Goal: Information Seeking & Learning: Learn about a topic

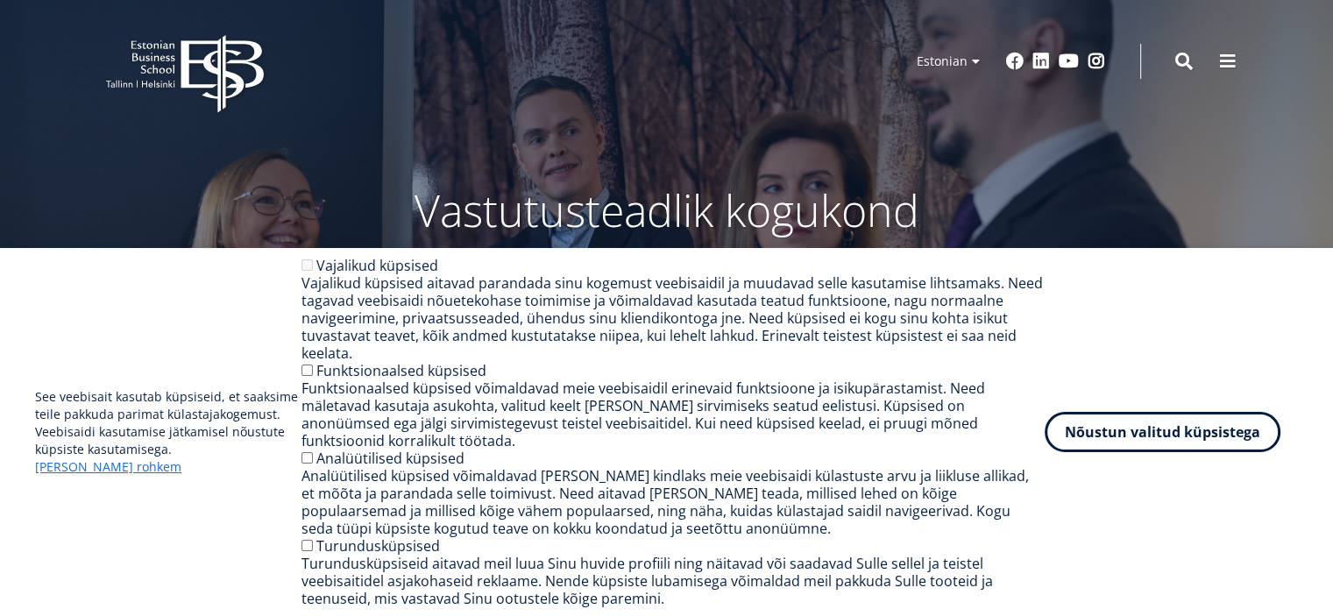
click at [433, 379] on label "Funktsionaalsed küpsised" at bounding box center [401, 370] width 170 height 19
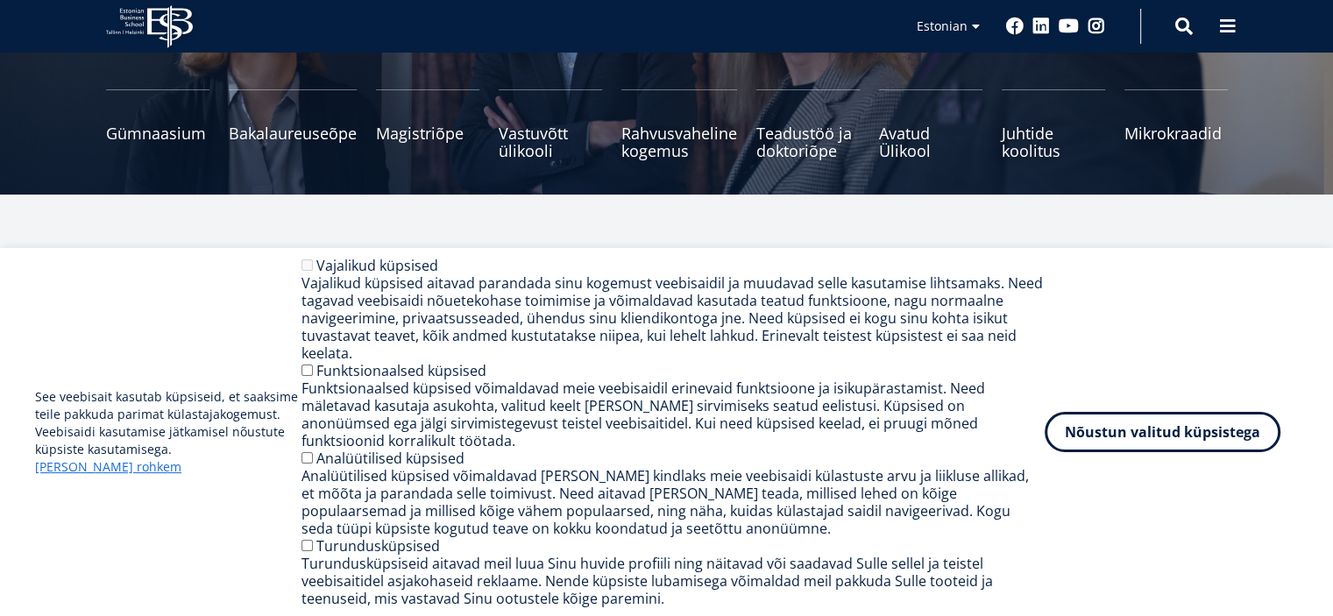
scroll to position [263, 0]
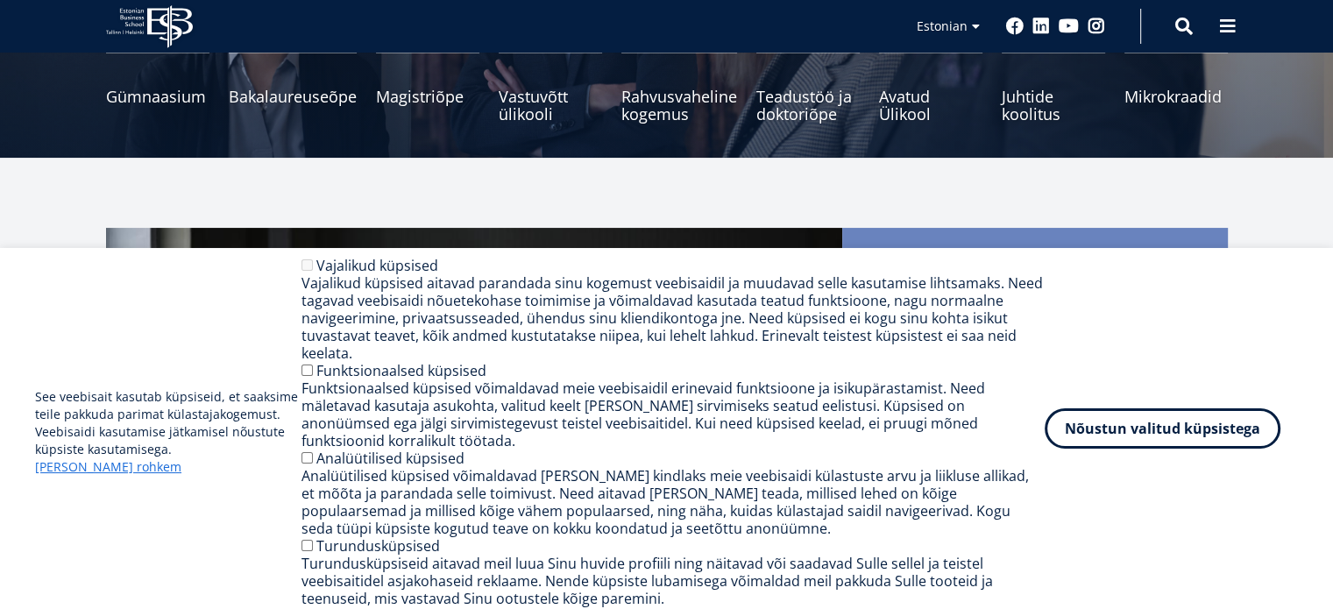
click at [1108, 442] on button "Nõustun valitud küpsistega" at bounding box center [1162, 428] width 236 height 40
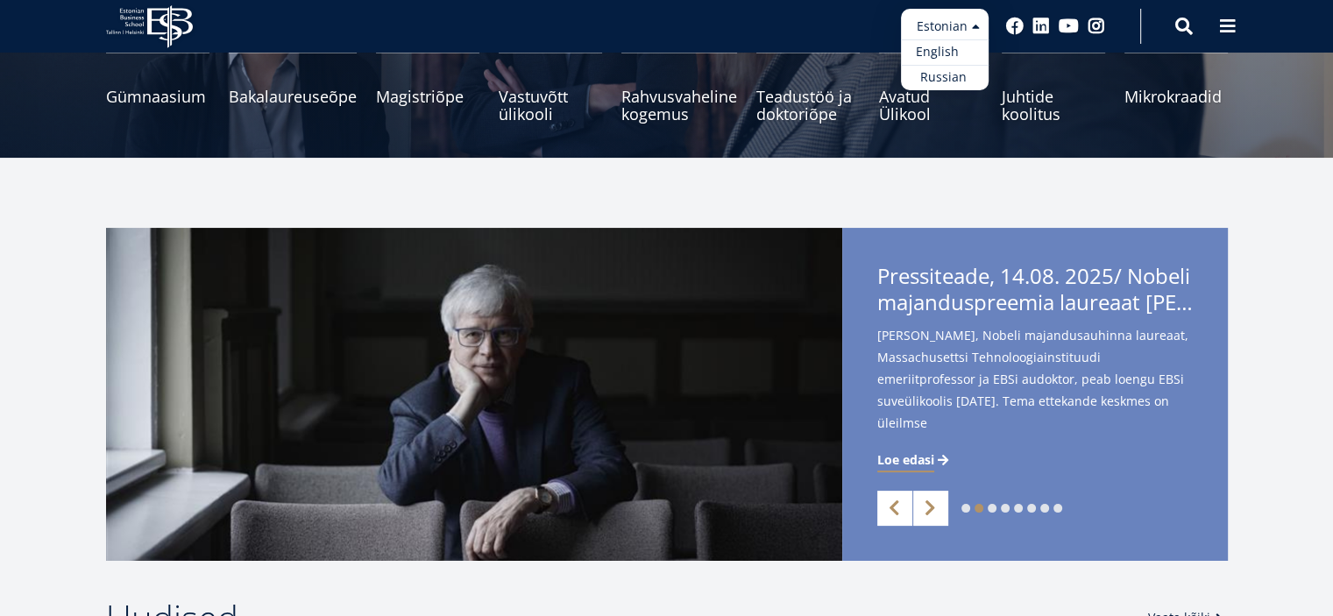
click at [955, 56] on link "English" at bounding box center [945, 51] width 88 height 25
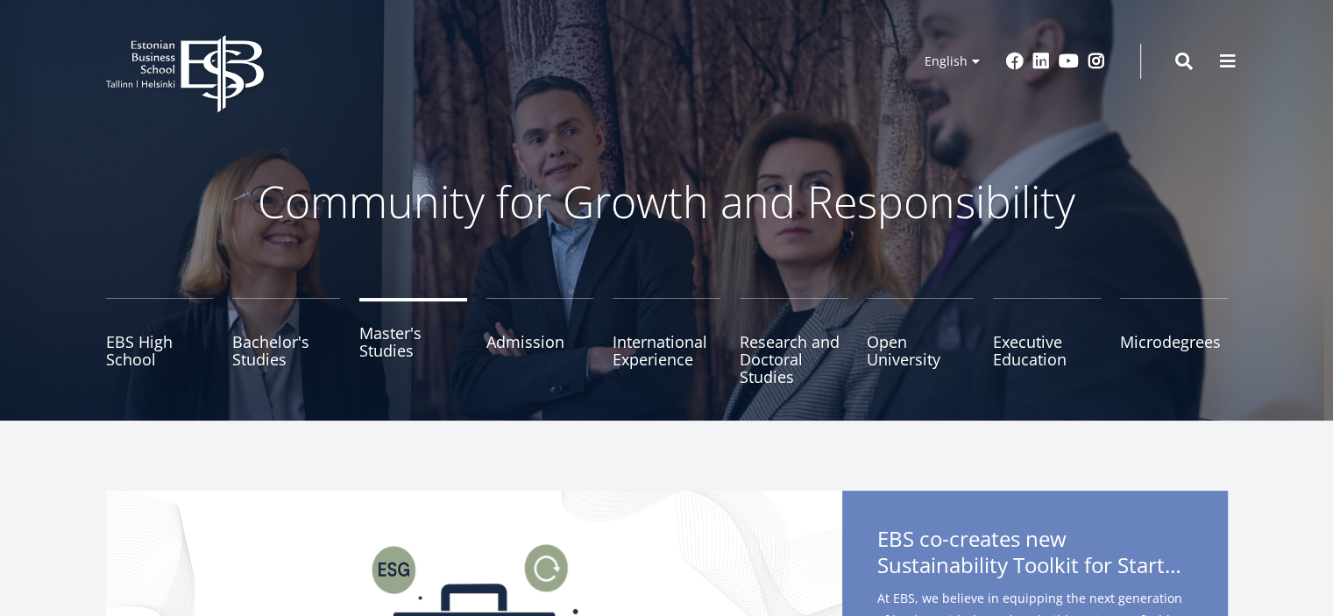
drag, startPoint x: 0, startPoint y: 0, endPoint x: 398, endPoint y: 349, distance: 529.0
click at [398, 349] on link "Master's Studies" at bounding box center [413, 342] width 108 height 88
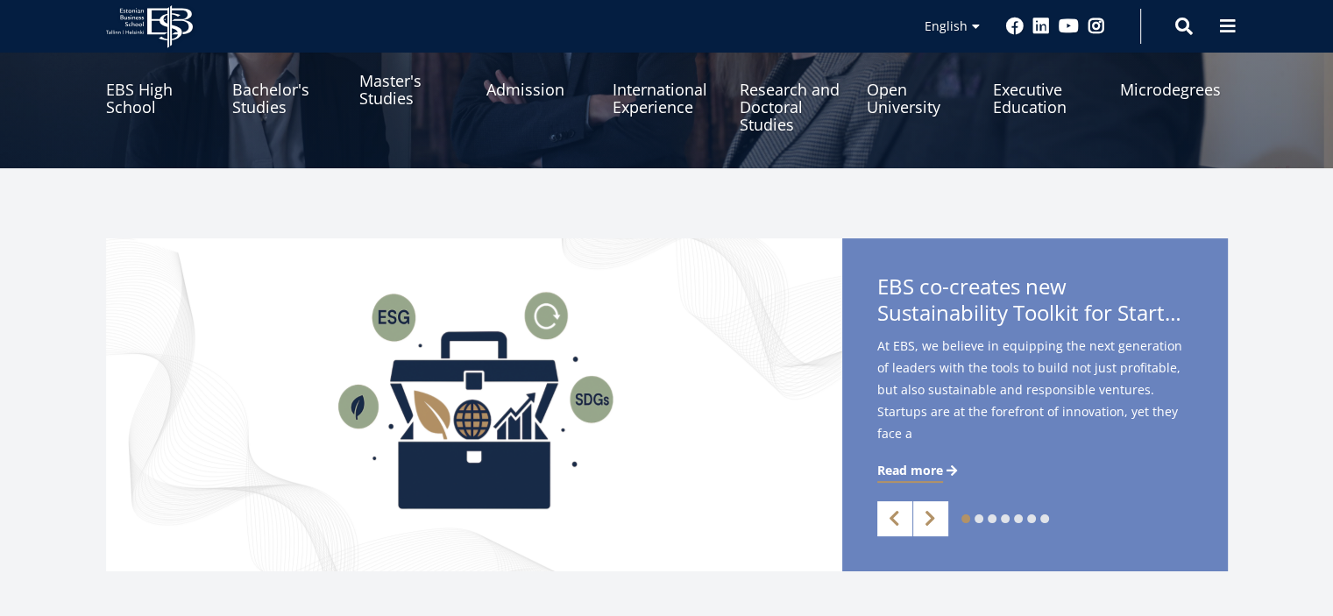
scroll to position [438, 0]
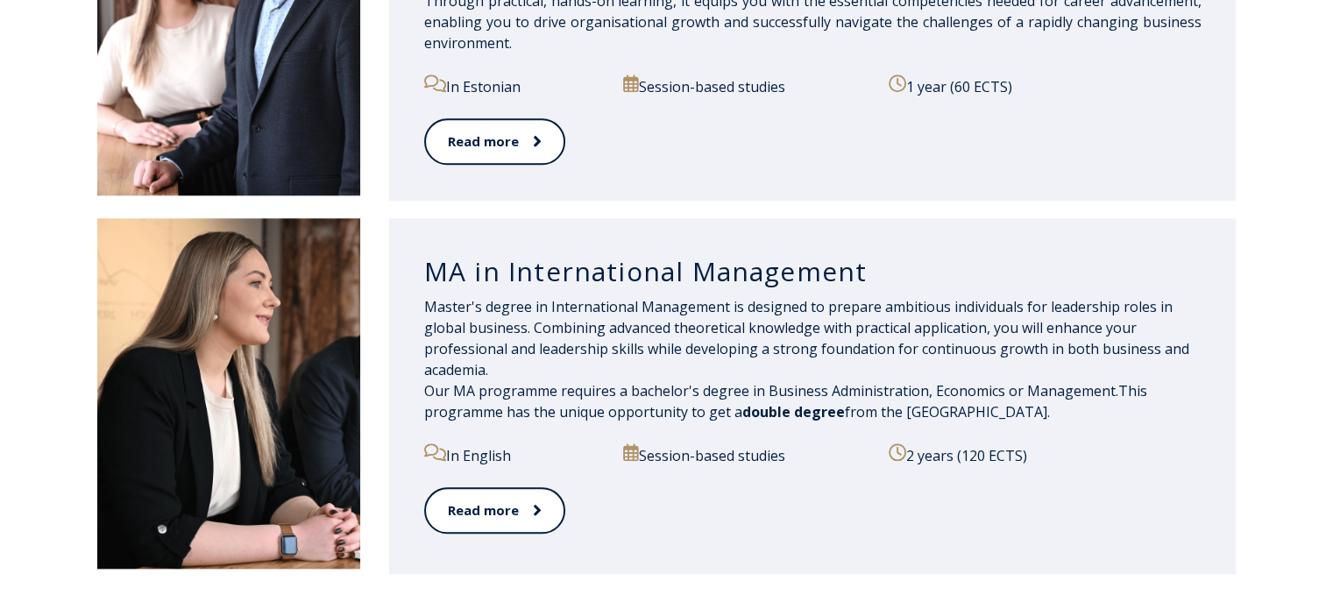
scroll to position [1928, 0]
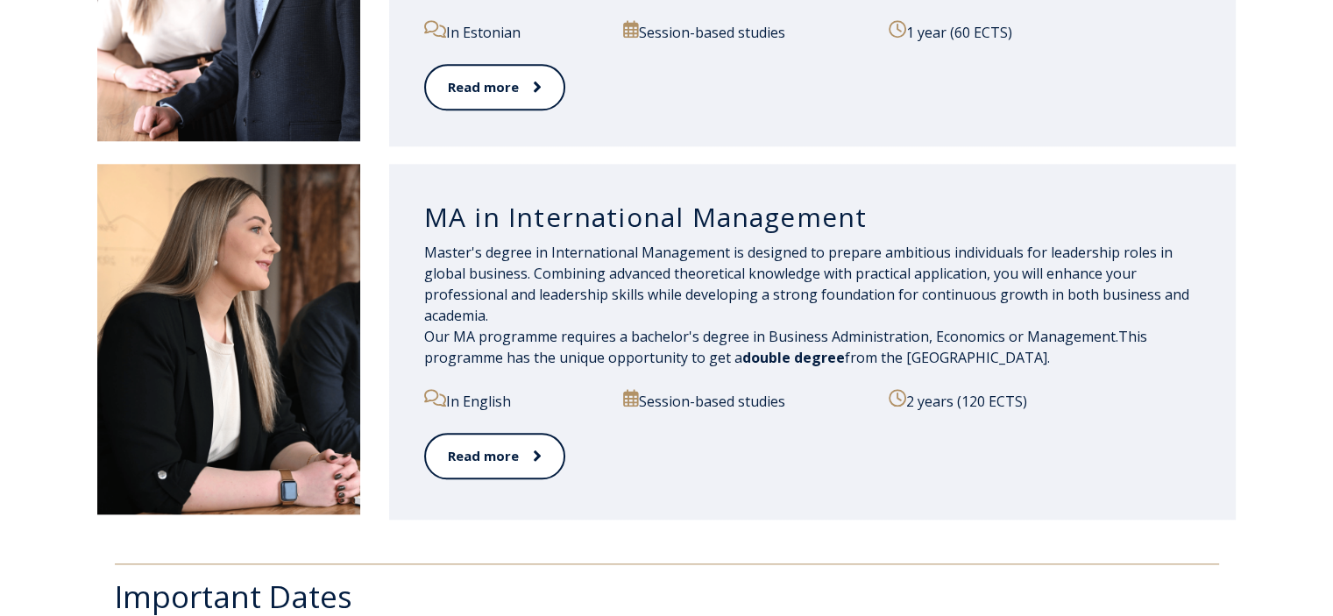
click at [312, 287] on img at bounding box center [228, 339] width 263 height 350
click at [581, 217] on h3 "MA in International Management" at bounding box center [812, 217] width 777 height 33
click at [477, 455] on link "Read more" at bounding box center [493, 456] width 139 height 48
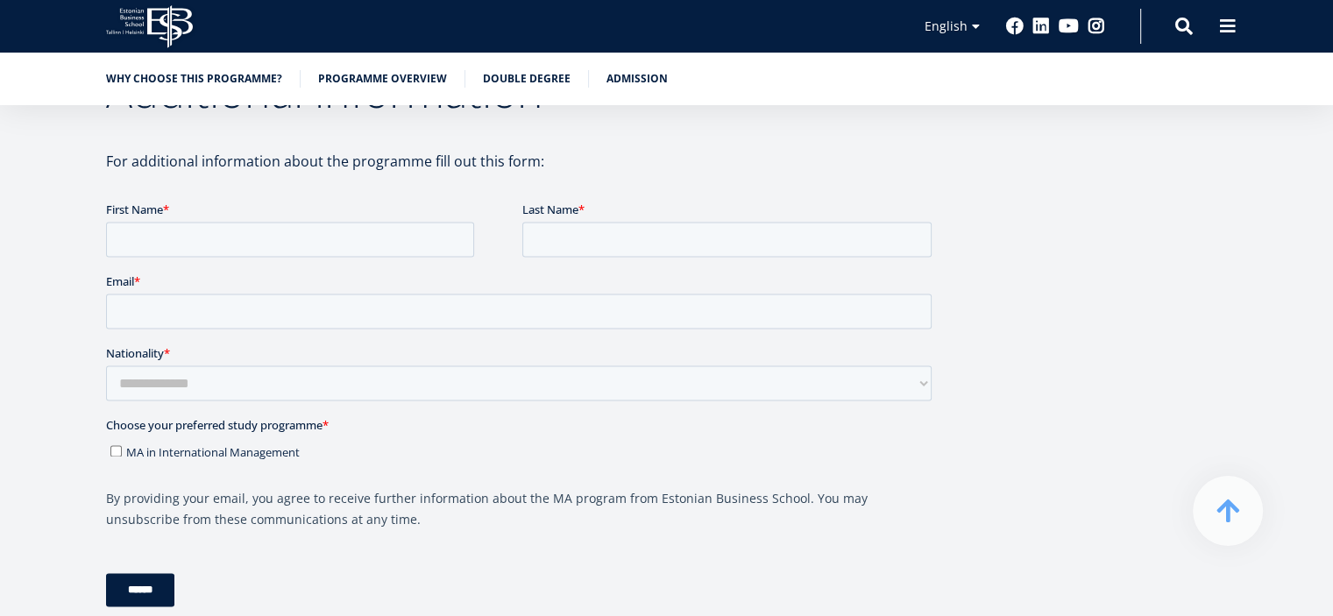
scroll to position [2716, 0]
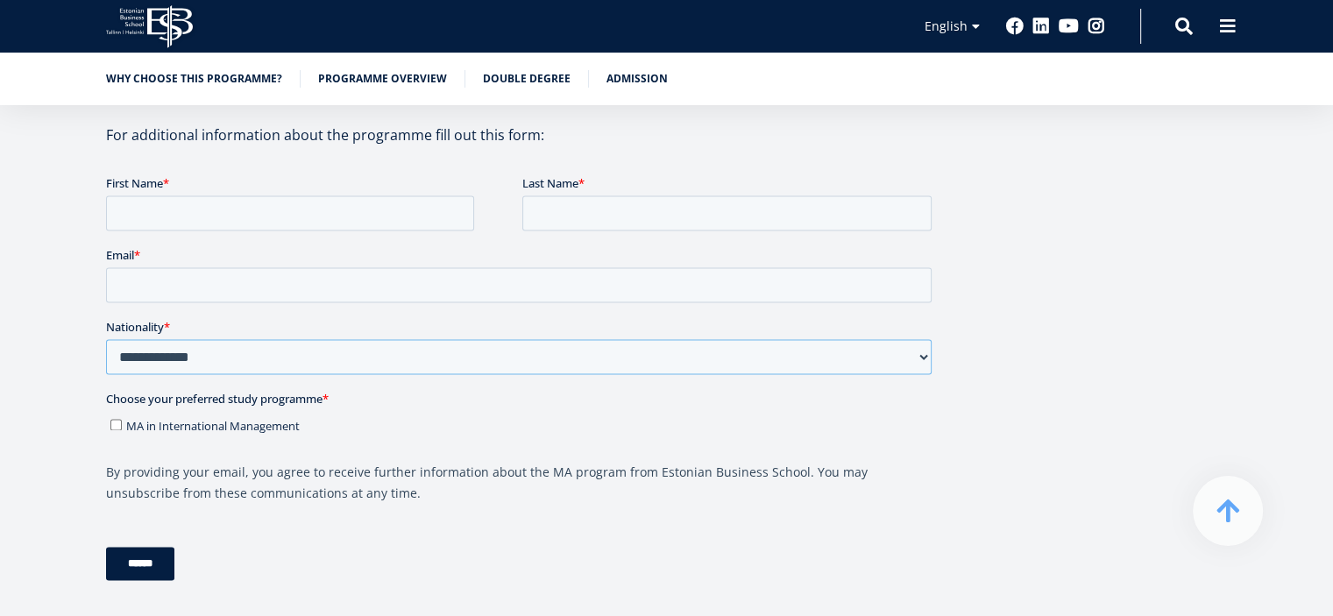
click at [197, 363] on select "**********" at bounding box center [517, 356] width 825 height 35
select select "*****"
click at [105, 339] on select "**********" at bounding box center [517, 356] width 825 height 35
click at [112, 417] on label "MA in International Management" at bounding box center [520, 425] width 821 height 18
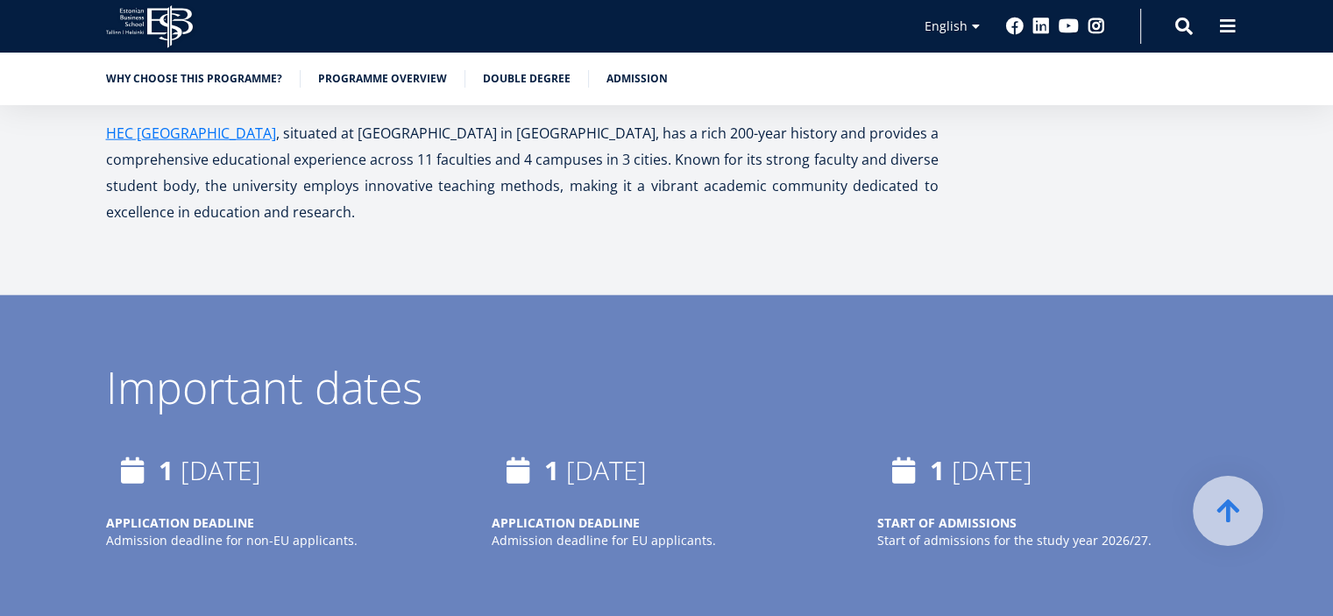
scroll to position [4381, 0]
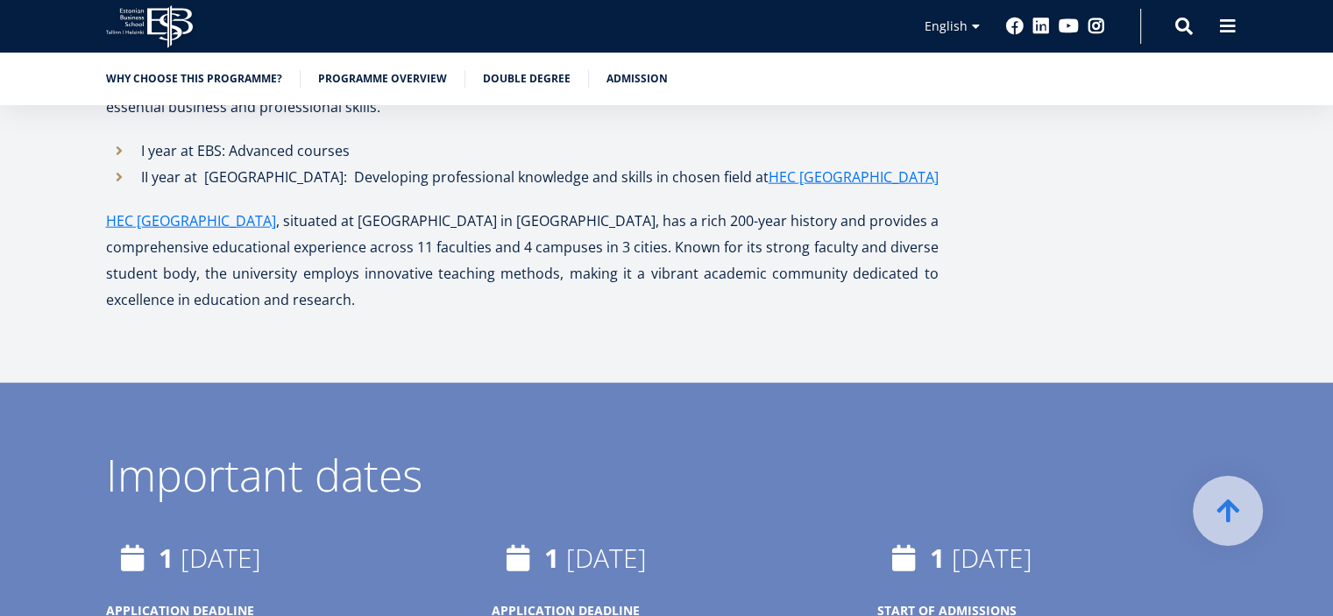
click at [520, 532] on div "1 June, 2026" at bounding box center [666, 558] width 350 height 53
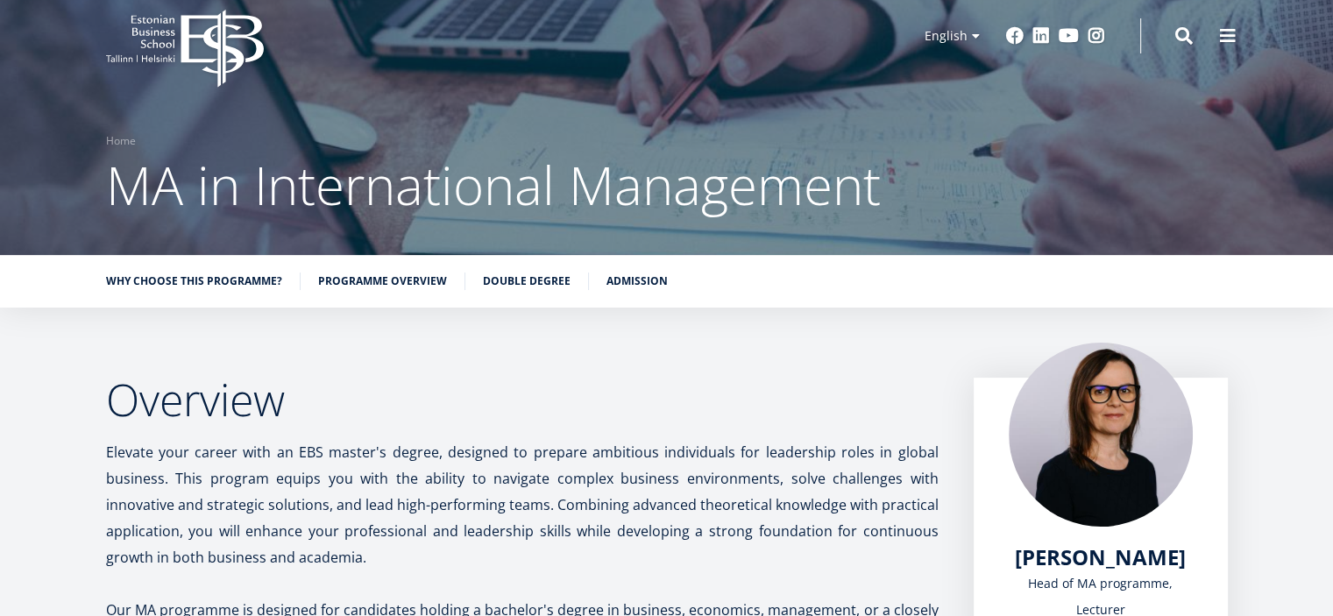
scroll to position [0, 0]
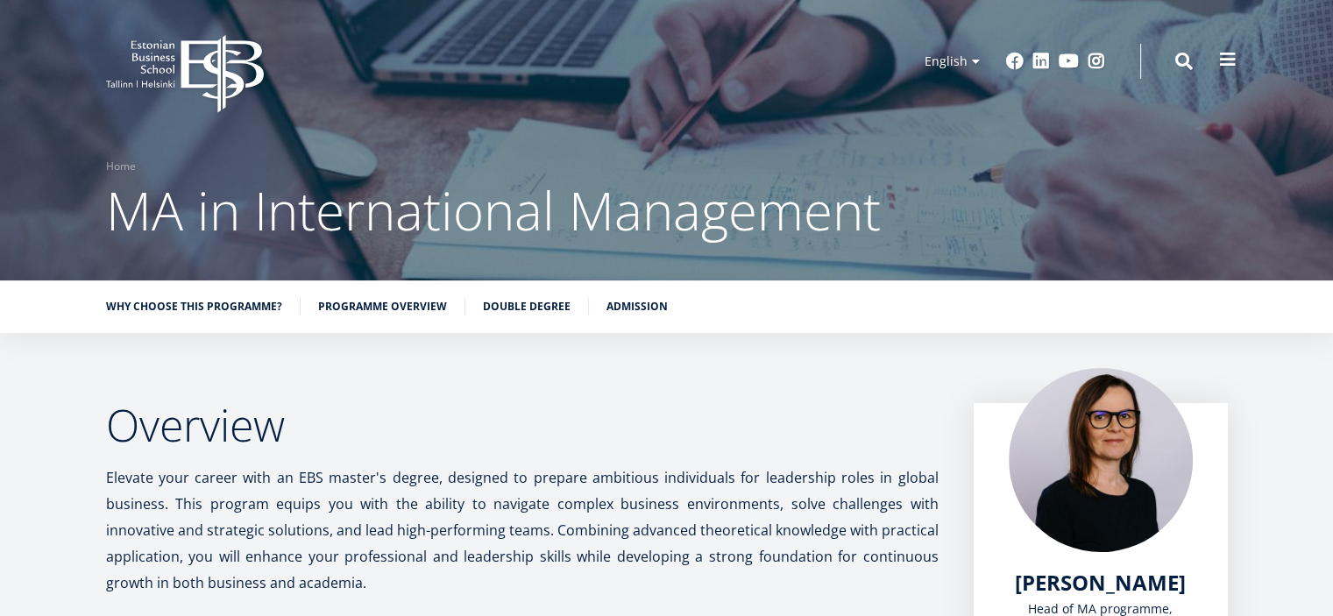
click at [1220, 53] on span at bounding box center [1228, 60] width 18 height 18
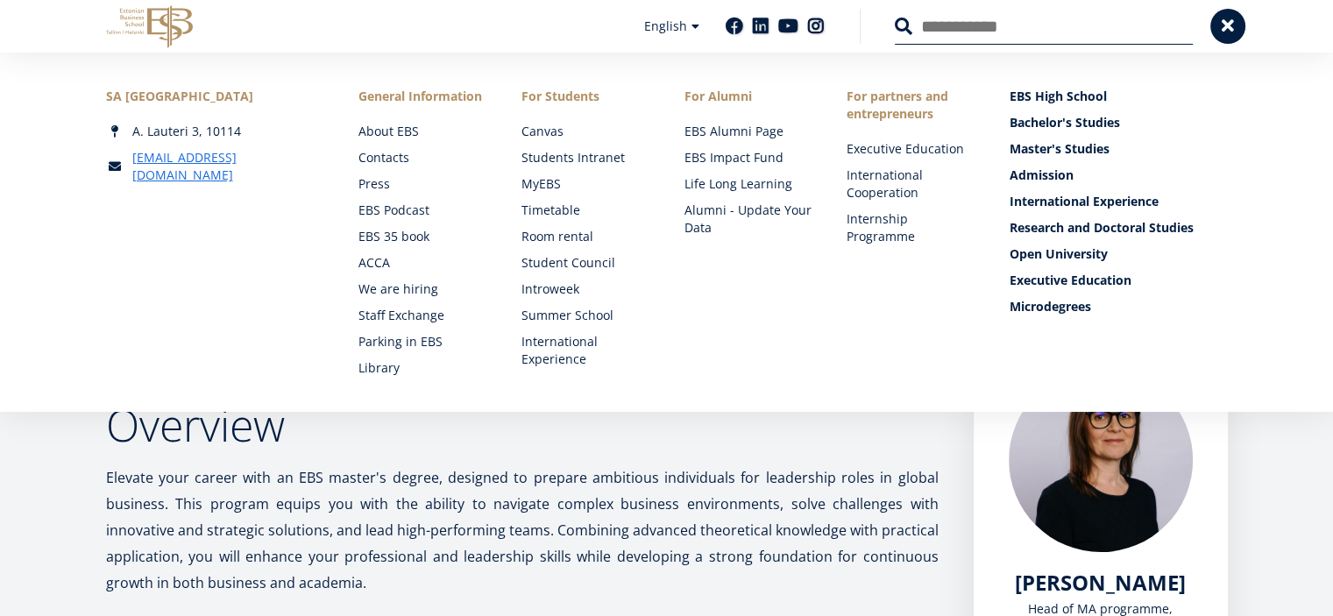
click at [914, 518] on p "Elevate your career with an EBS master's degree, designed to prepare ambitious …" at bounding box center [522, 529] width 832 height 131
click at [626, 496] on span "Elevate your career with an EBS master's degree, designed to prepare ambitious …" at bounding box center [522, 530] width 832 height 124
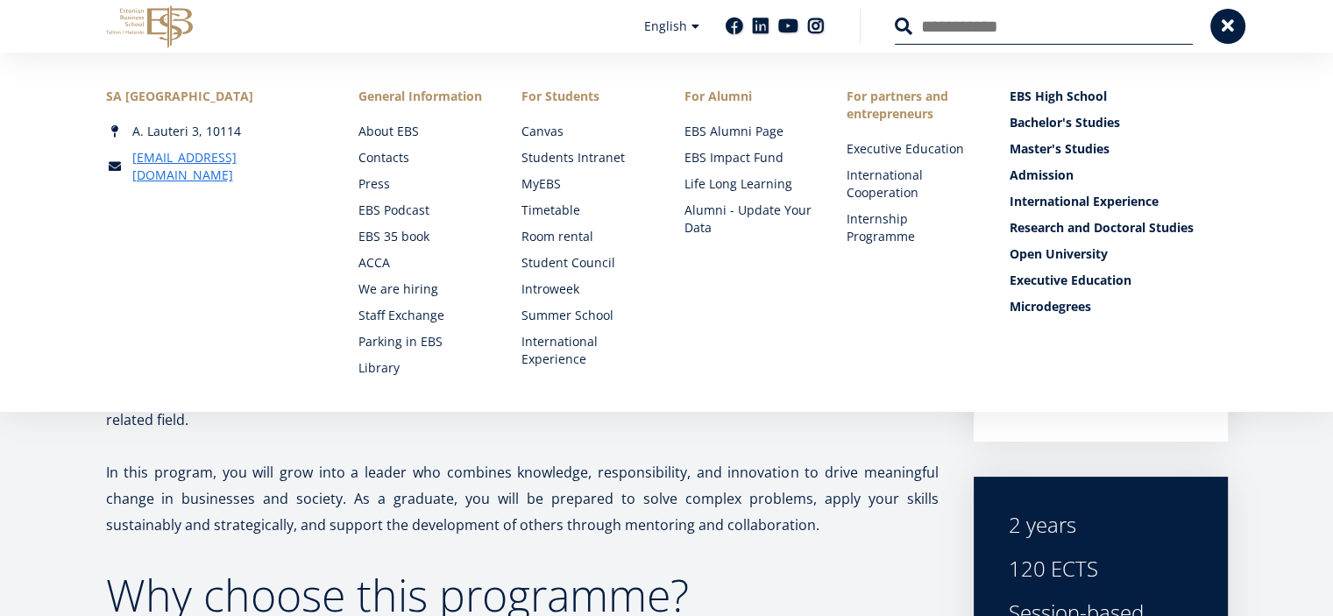
scroll to position [263, 0]
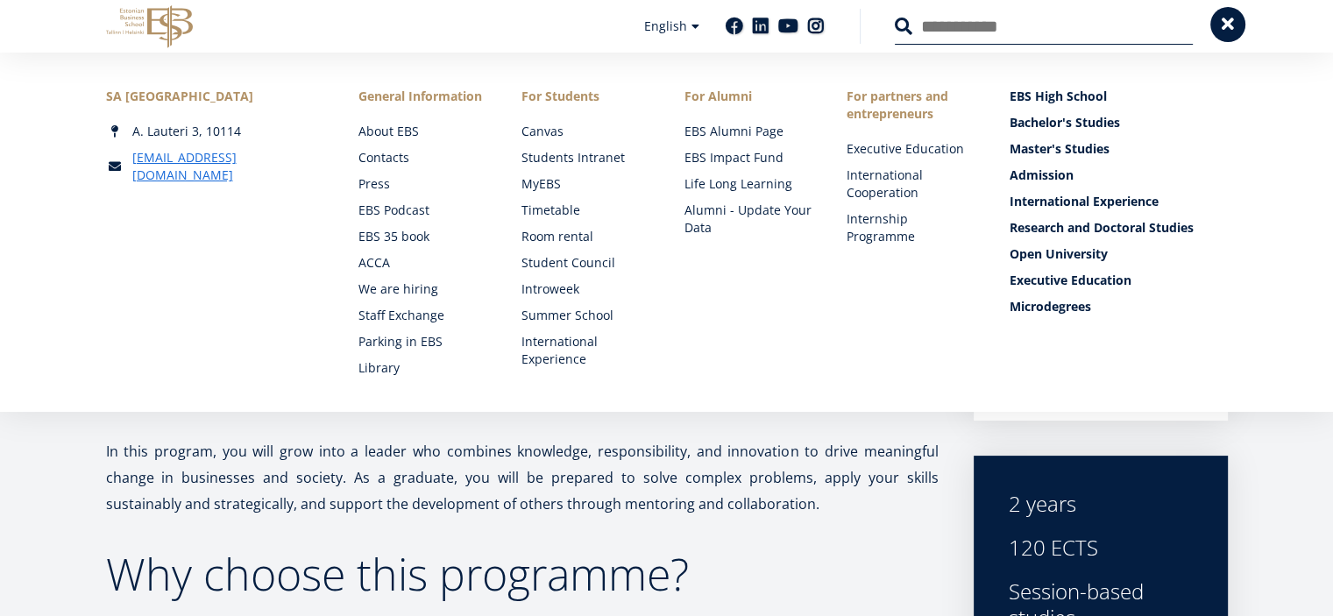
click at [1225, 32] on span at bounding box center [1228, 25] width 18 height 18
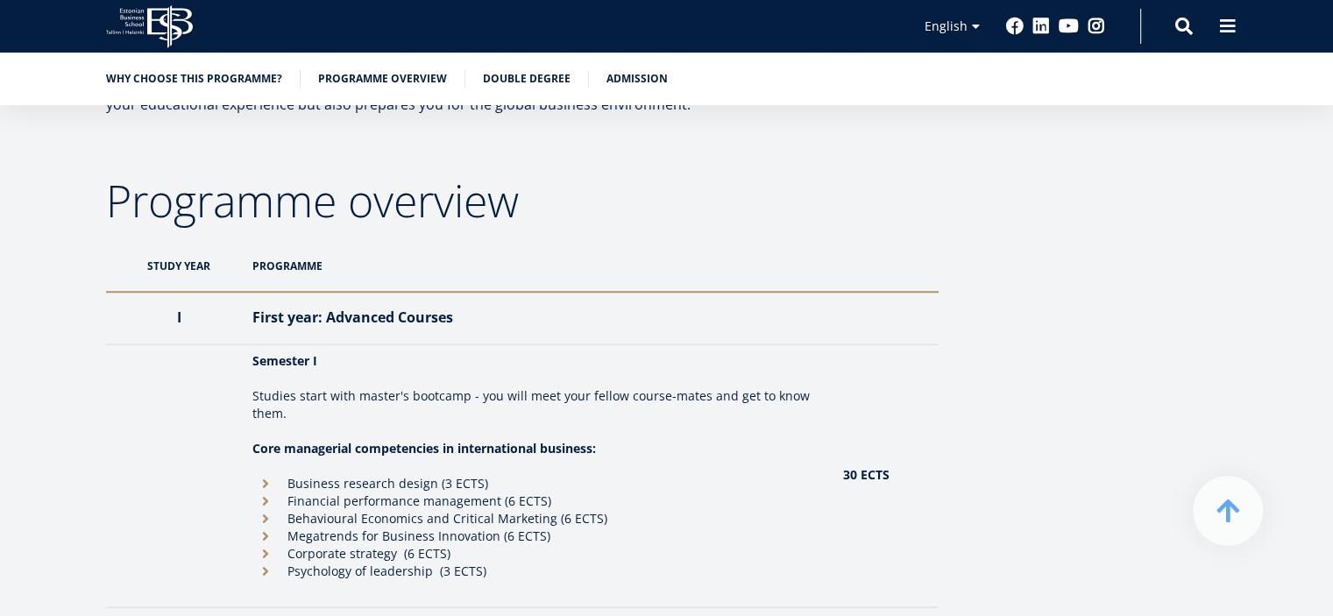
scroll to position [1416, 0]
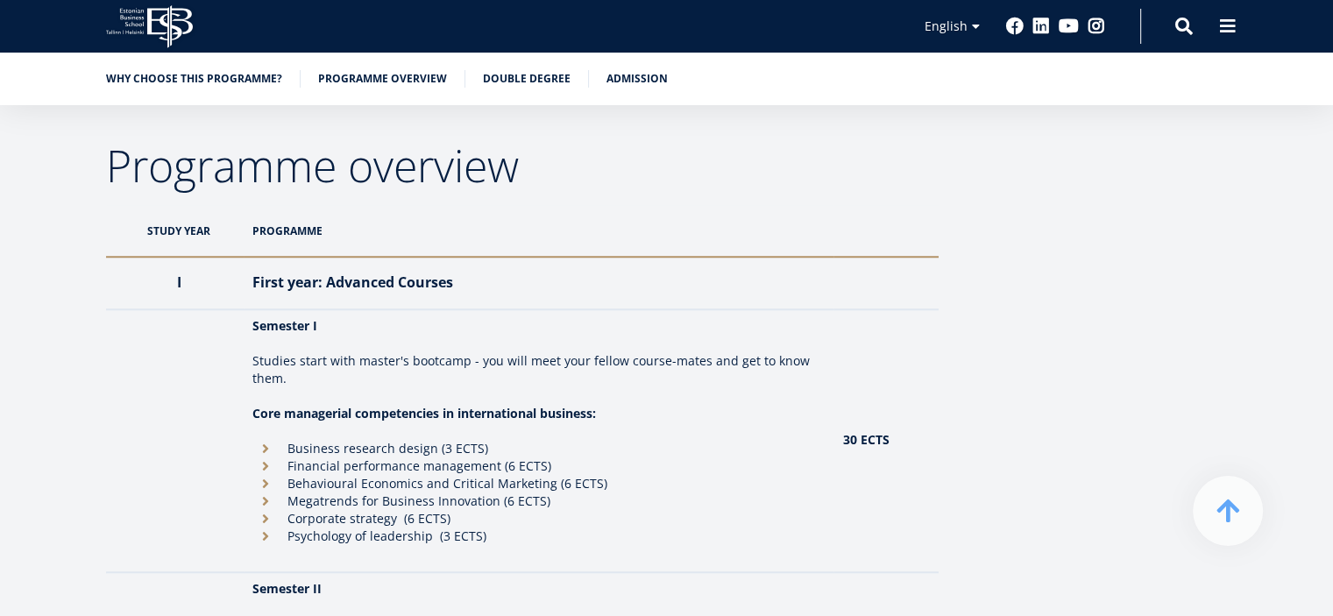
click at [177, 222] on th "STUDY YEAR" at bounding box center [175, 231] width 138 height 52
click at [177, 226] on th "STUDY YEAR" at bounding box center [175, 231] width 138 height 52
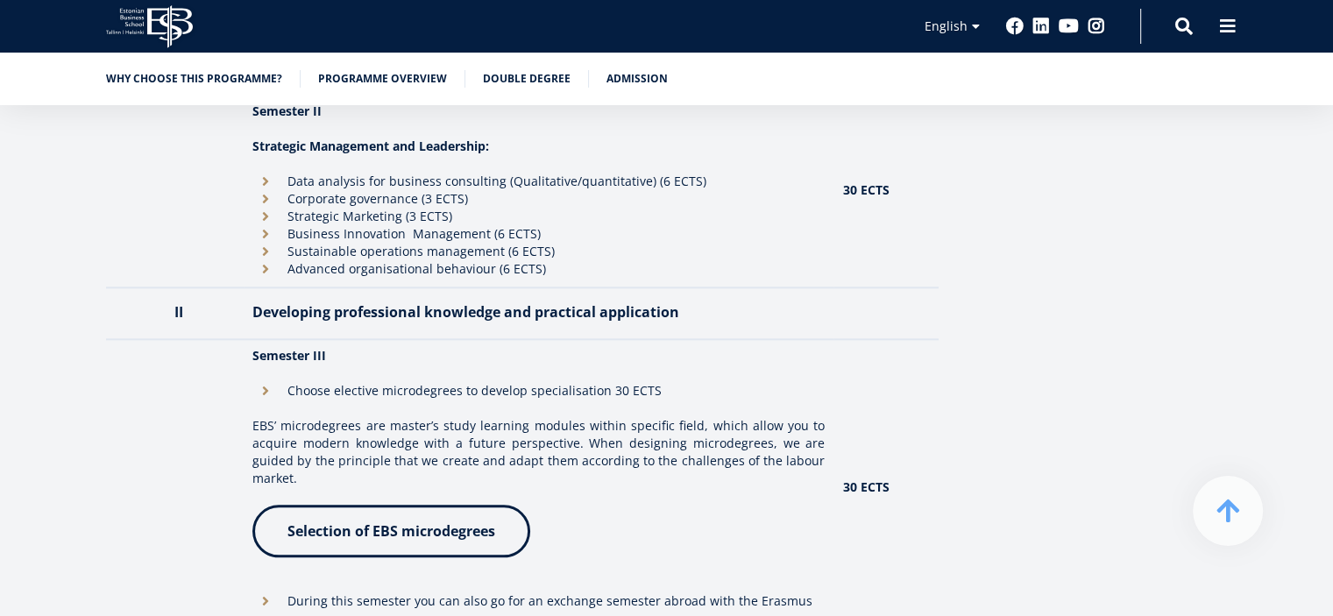
scroll to position [1942, 0]
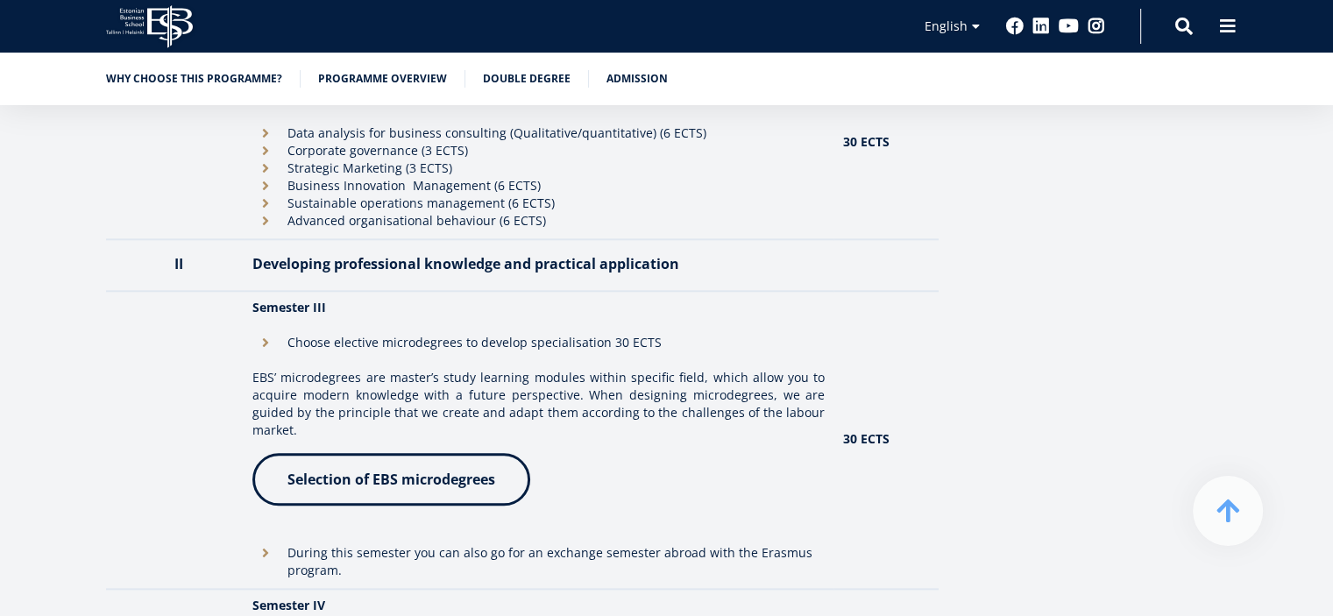
click at [422, 470] on span "Selection of EBS microdegrees" at bounding box center [391, 479] width 208 height 19
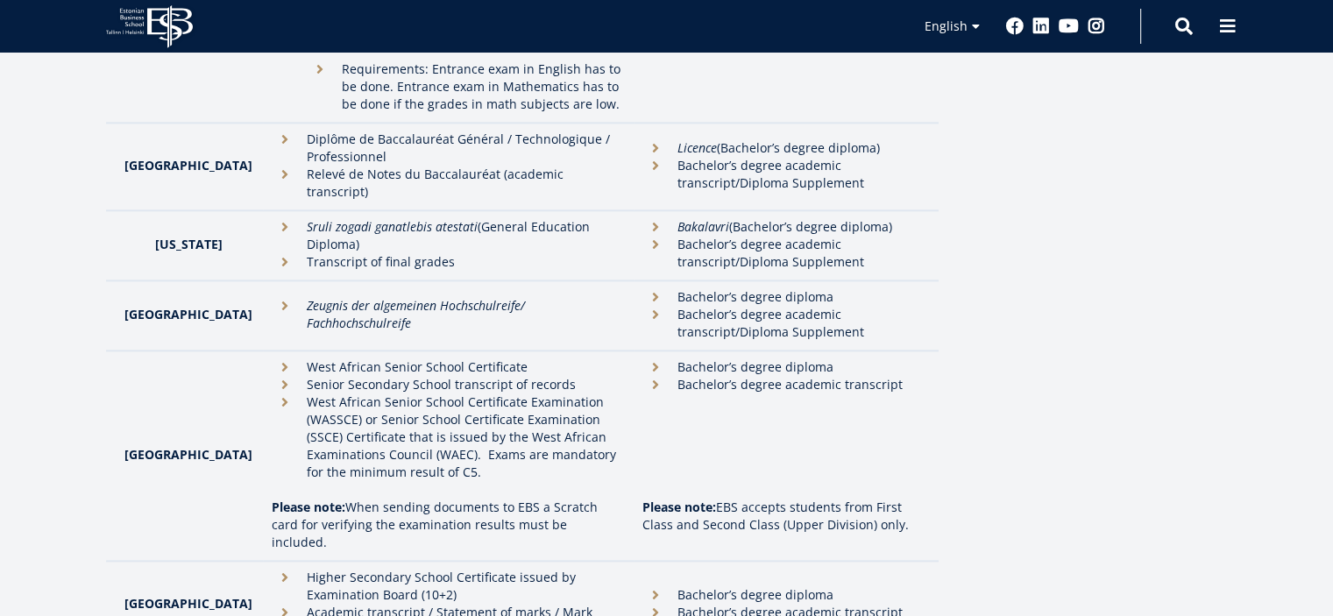
scroll to position [2366, 0]
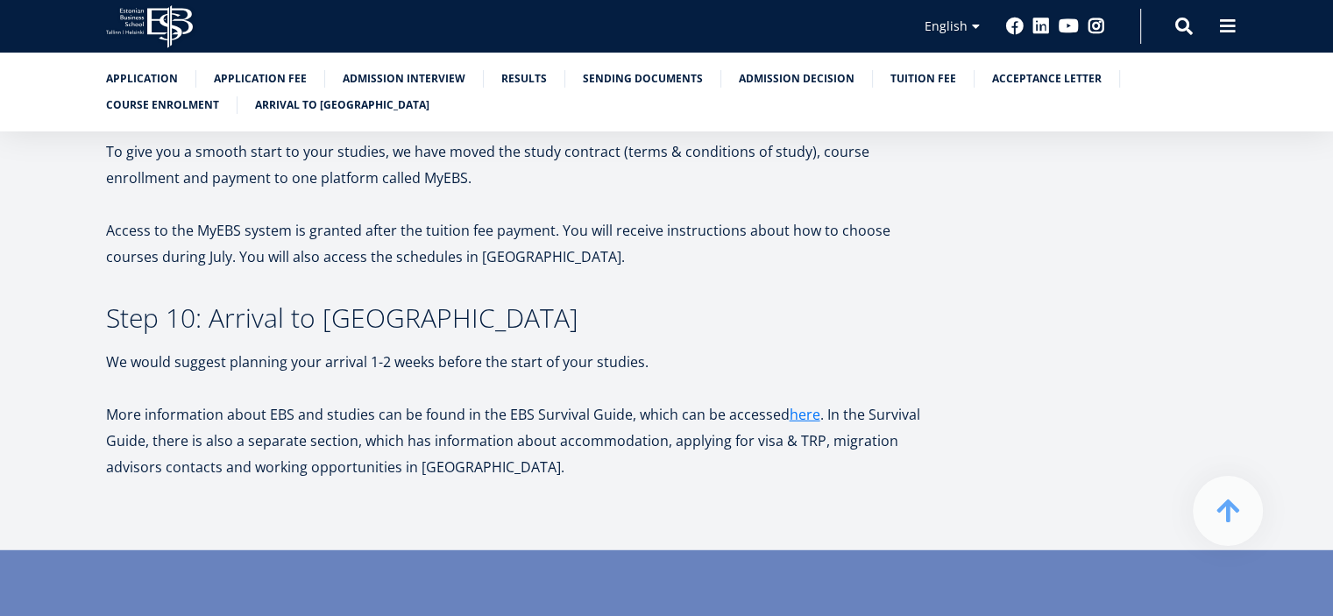
scroll to position [4644, 0]
